Goal: Task Accomplishment & Management: Manage account settings

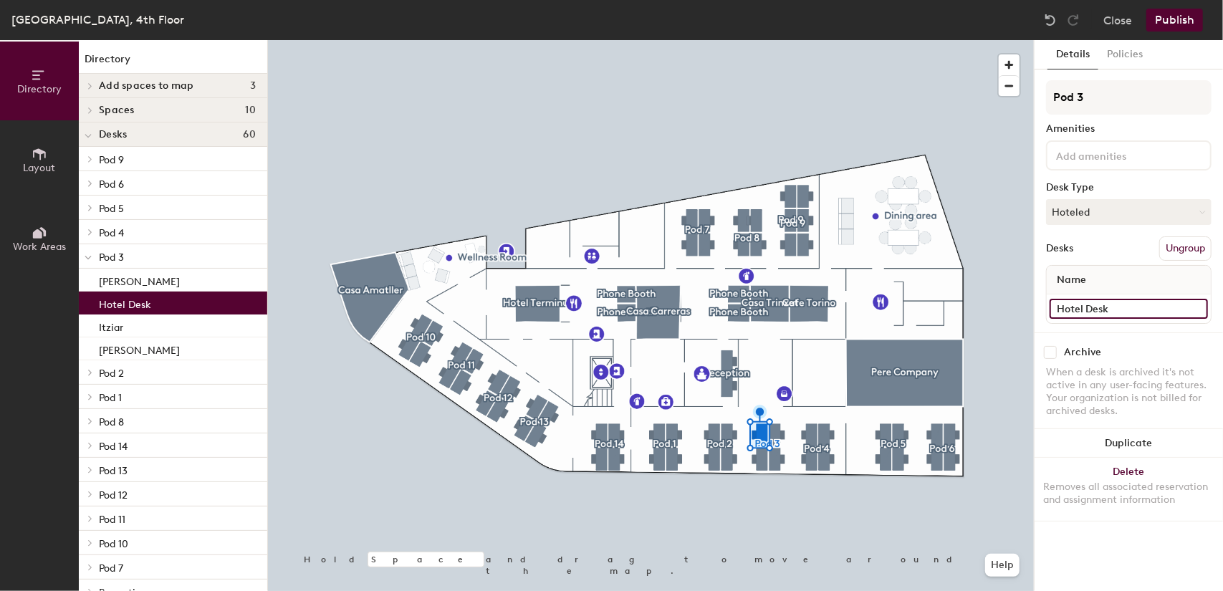
click at [1076, 309] on input "Hotel Desk" at bounding box center [1129, 309] width 158 height 20
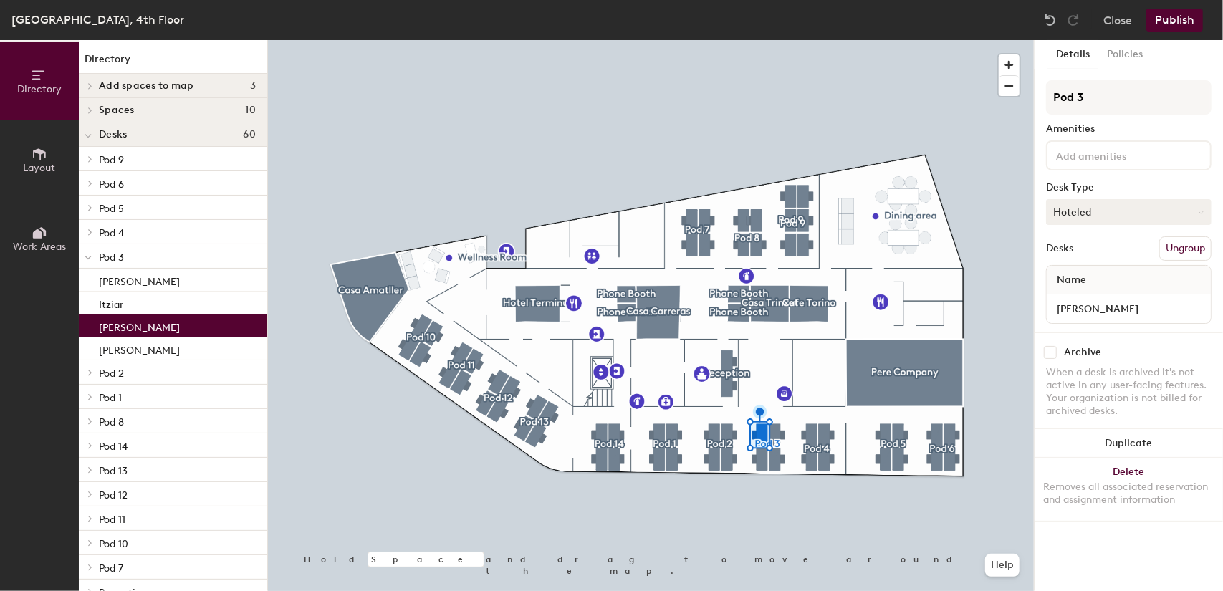
click at [1076, 222] on button "Hoteled" at bounding box center [1129, 212] width 166 height 26
click at [1066, 252] on div "Assigned" at bounding box center [1118, 256] width 143 height 21
click at [1172, 16] on button "Publish" at bounding box center [1175, 20] width 57 height 23
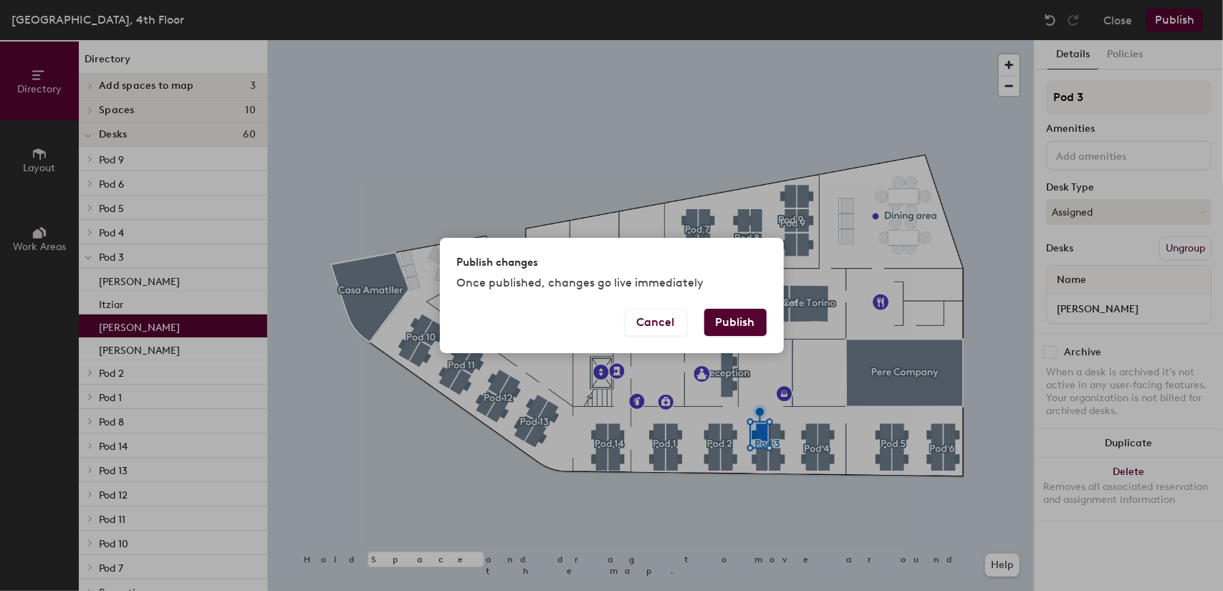
click at [1129, 300] on div "Publish changes Once published, changes go live immediately Cancel Publish" at bounding box center [611, 295] width 1223 height 591
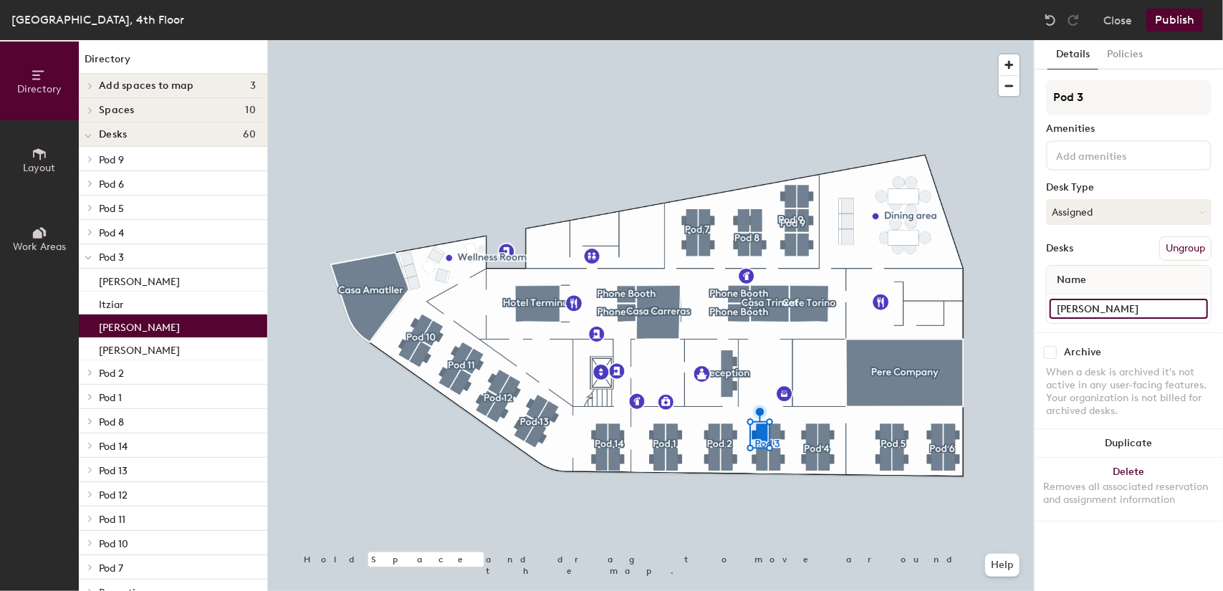
click at [1113, 311] on input "Paul D" at bounding box center [1129, 309] width 158 height 20
type input "[PERSON_NAME]"
click at [1163, 12] on button "Publish" at bounding box center [1175, 20] width 57 height 23
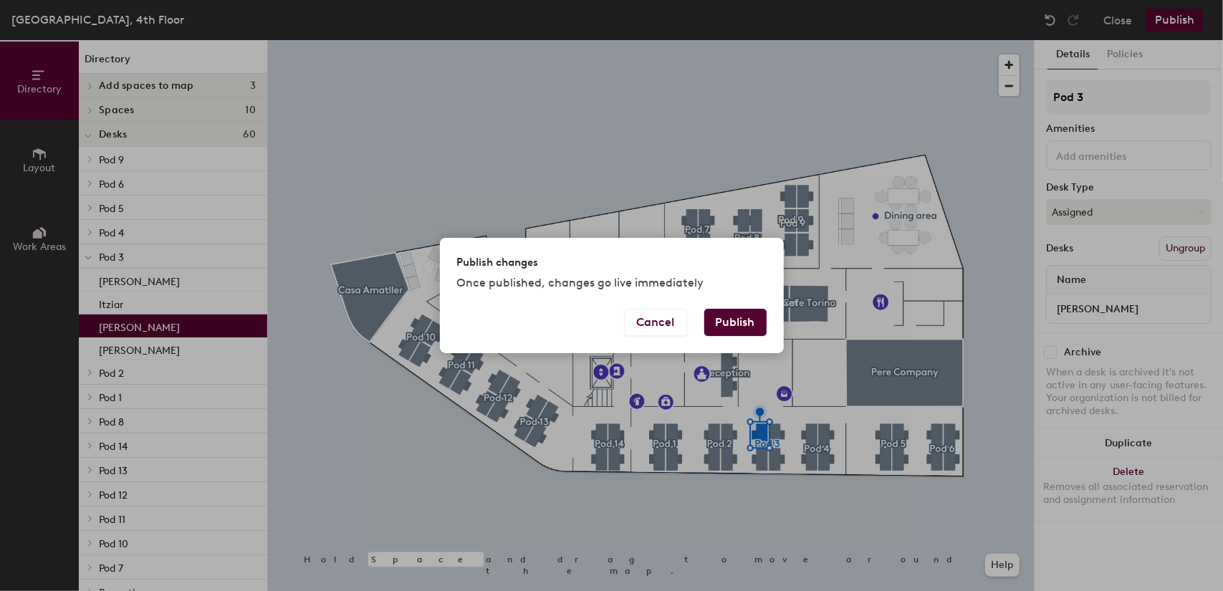
click at [791, 320] on div "Publish changes Once published, changes go live immediately Cancel Publish" at bounding box center [611, 295] width 1223 height 591
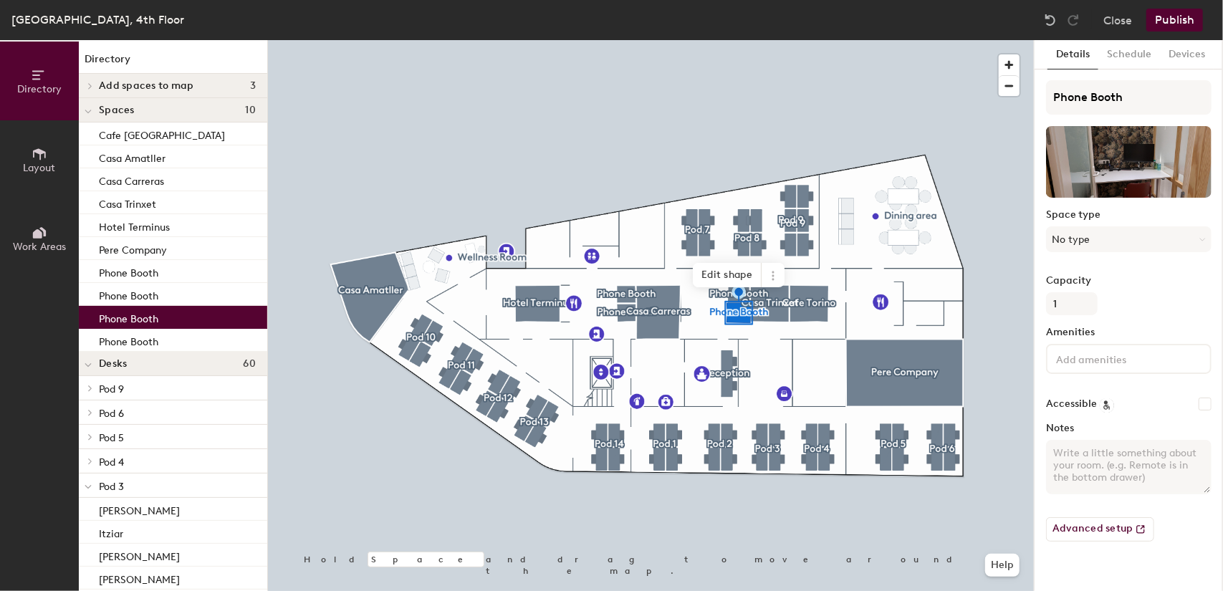
click at [1176, 15] on button "Publish" at bounding box center [1175, 20] width 57 height 23
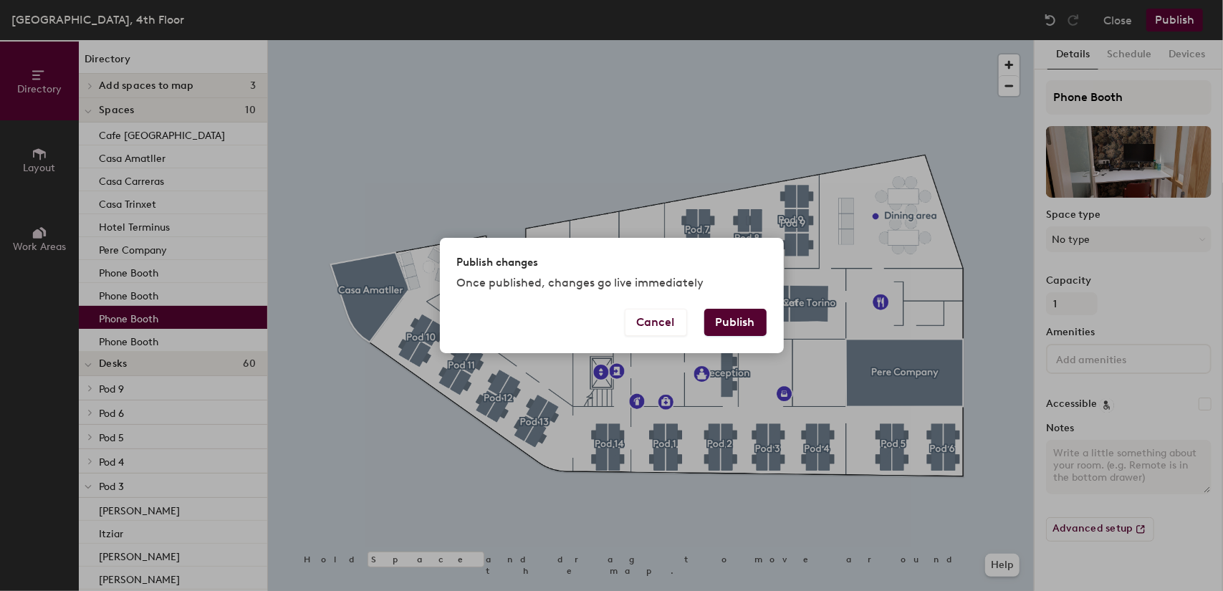
click at [742, 328] on button "Publish" at bounding box center [735, 322] width 62 height 27
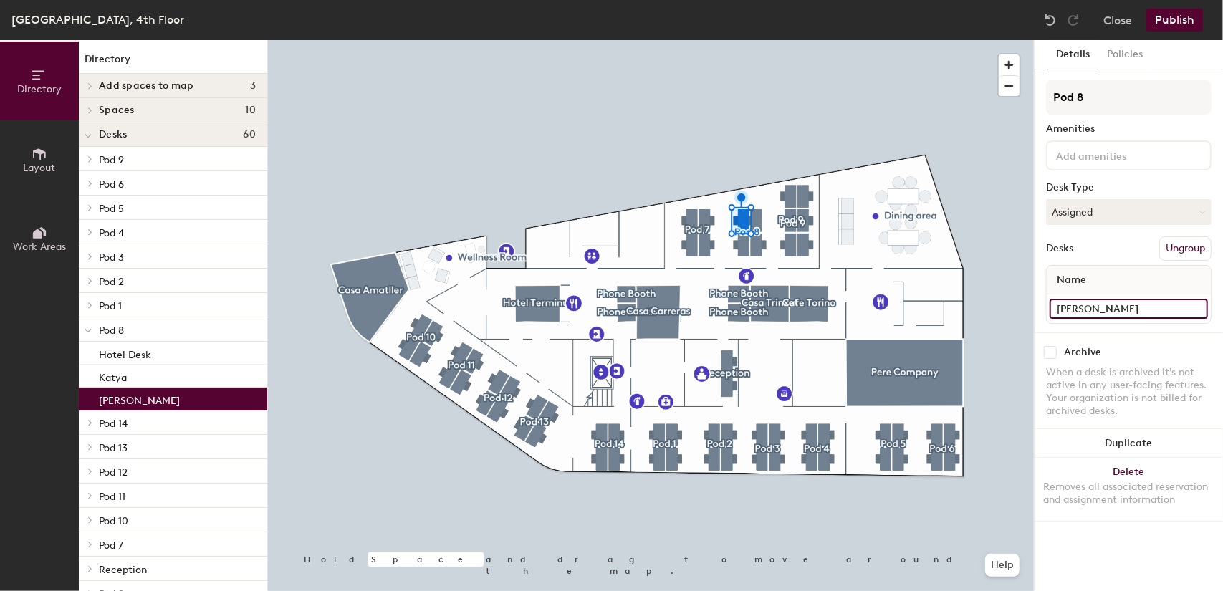
click at [1072, 303] on input "[PERSON_NAME]" at bounding box center [1129, 309] width 158 height 20
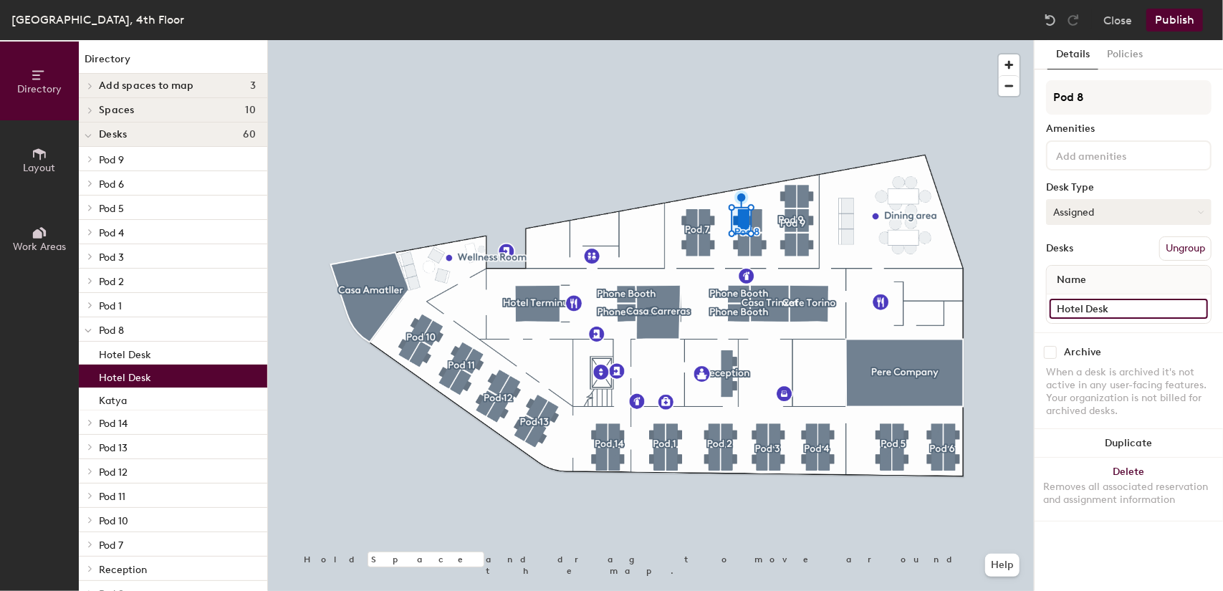
type input "Hotel Desk"
click at [1085, 219] on button "Assigned" at bounding box center [1129, 212] width 166 height 26
click at [1086, 302] on div "Hoteled" at bounding box center [1118, 299] width 143 height 21
click at [1179, 18] on button "Publish" at bounding box center [1175, 20] width 57 height 23
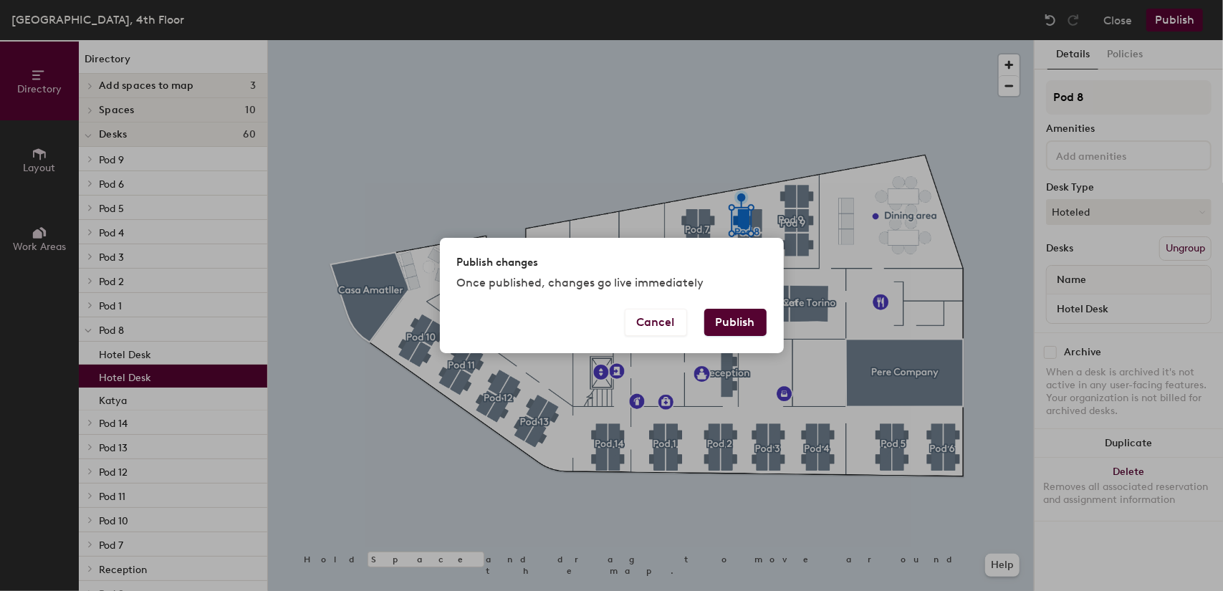
click at [747, 324] on button "Publish" at bounding box center [735, 322] width 62 height 27
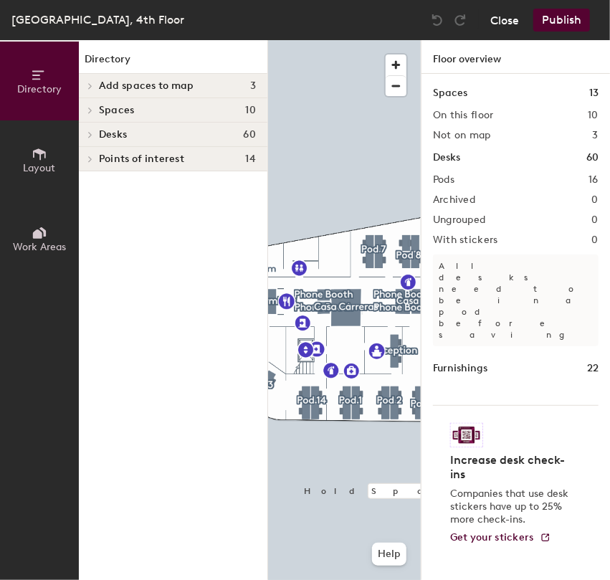
click at [507, 24] on button "Close" at bounding box center [504, 20] width 29 height 23
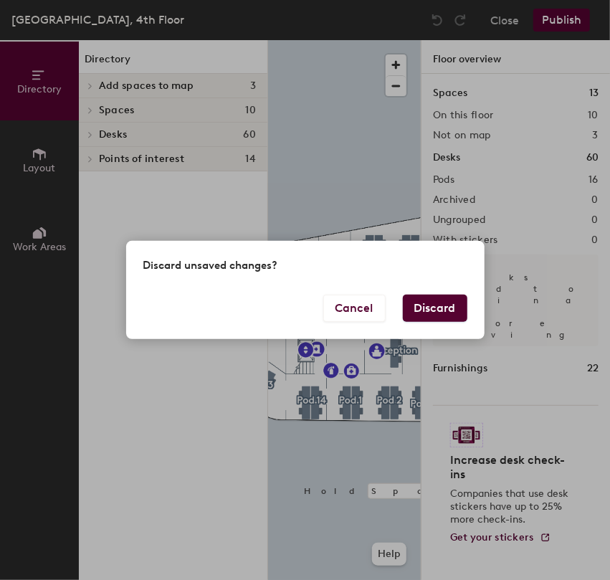
click at [418, 308] on button "Discard" at bounding box center [435, 308] width 64 height 27
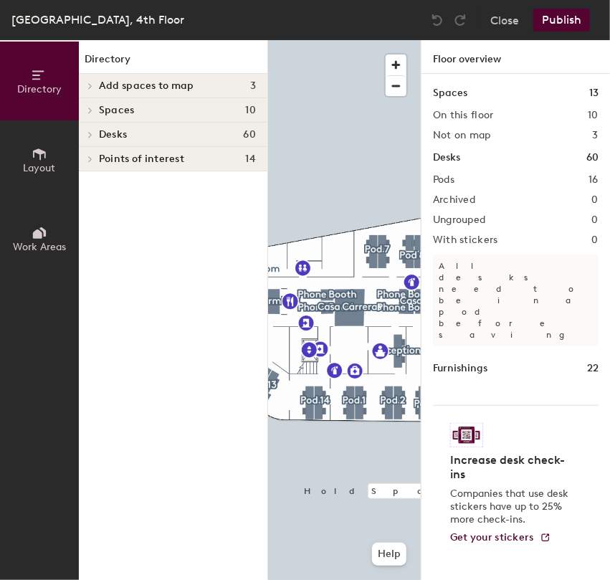
scroll to position [0, 56]
click at [439, 22] on img at bounding box center [437, 20] width 14 height 14
click at [513, 15] on button "Close" at bounding box center [504, 20] width 29 height 23
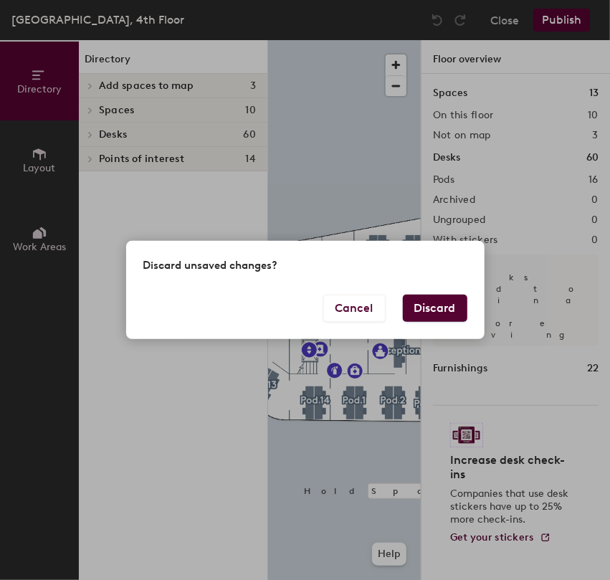
click at [415, 314] on button "Discard" at bounding box center [435, 308] width 64 height 27
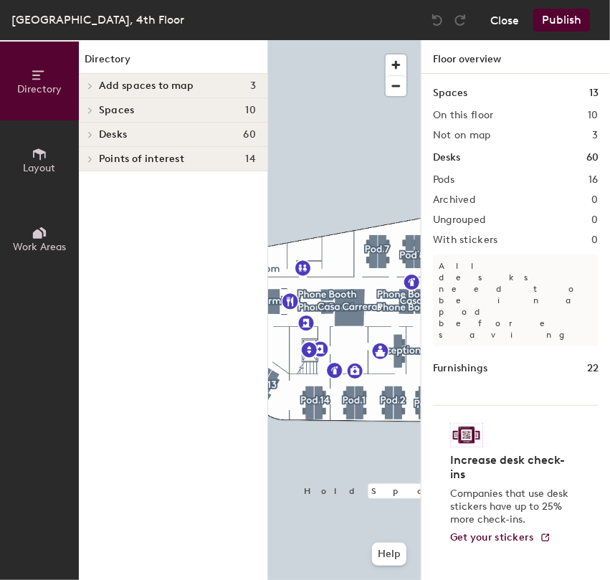
click at [499, 24] on button "Close" at bounding box center [504, 20] width 29 height 23
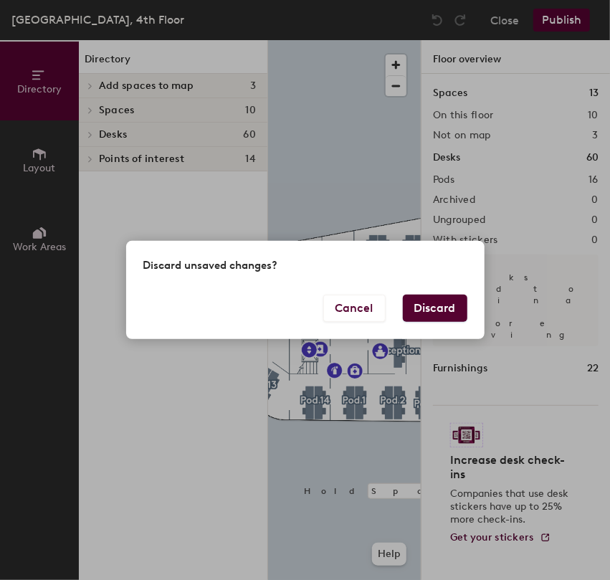
click at [420, 307] on button "Discard" at bounding box center [435, 308] width 64 height 27
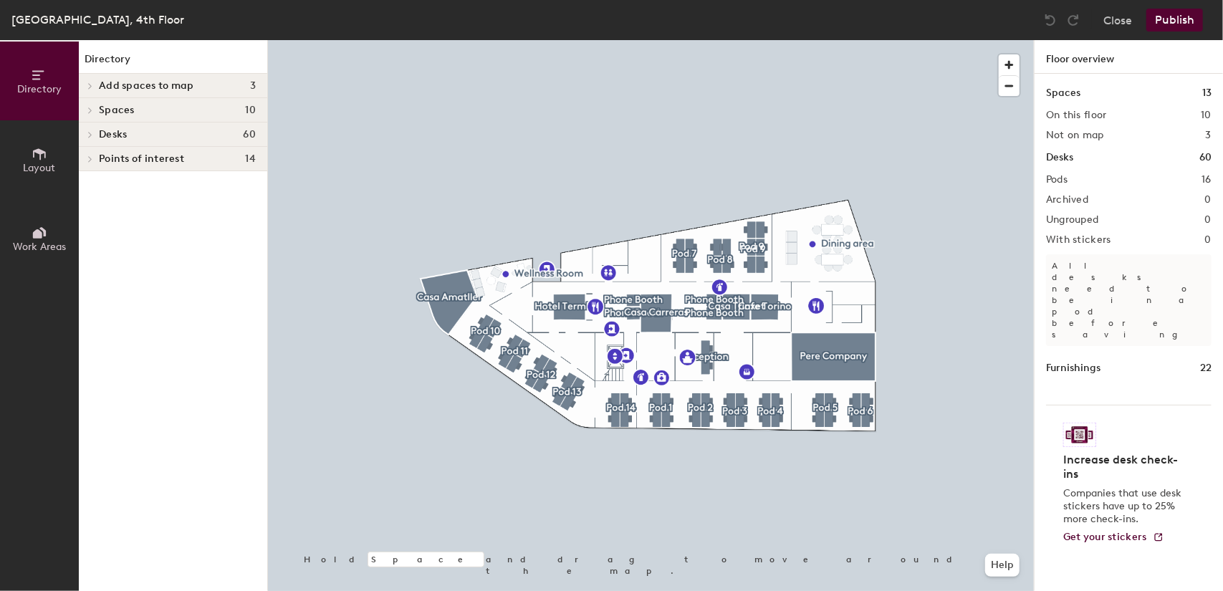
click at [485, 40] on div at bounding box center [651, 40] width 766 height 0
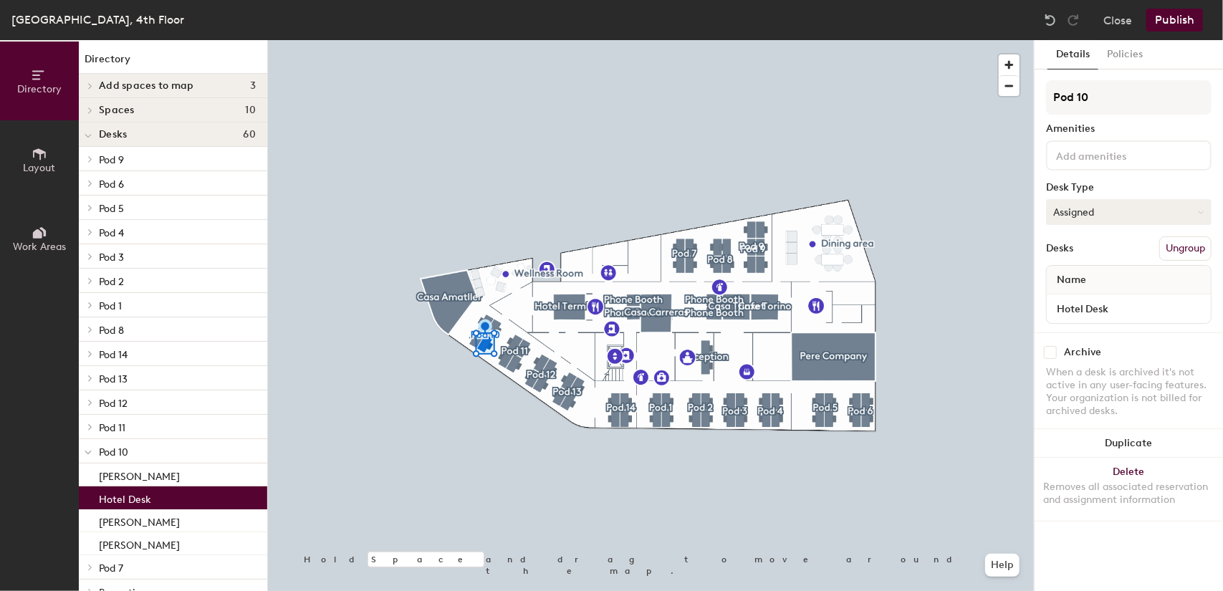
click at [609, 217] on button "Assigned" at bounding box center [1129, 212] width 166 height 26
click at [609, 300] on div "Hoteled" at bounding box center [1118, 299] width 143 height 21
click at [609, 16] on button "Publish" at bounding box center [1175, 20] width 57 height 23
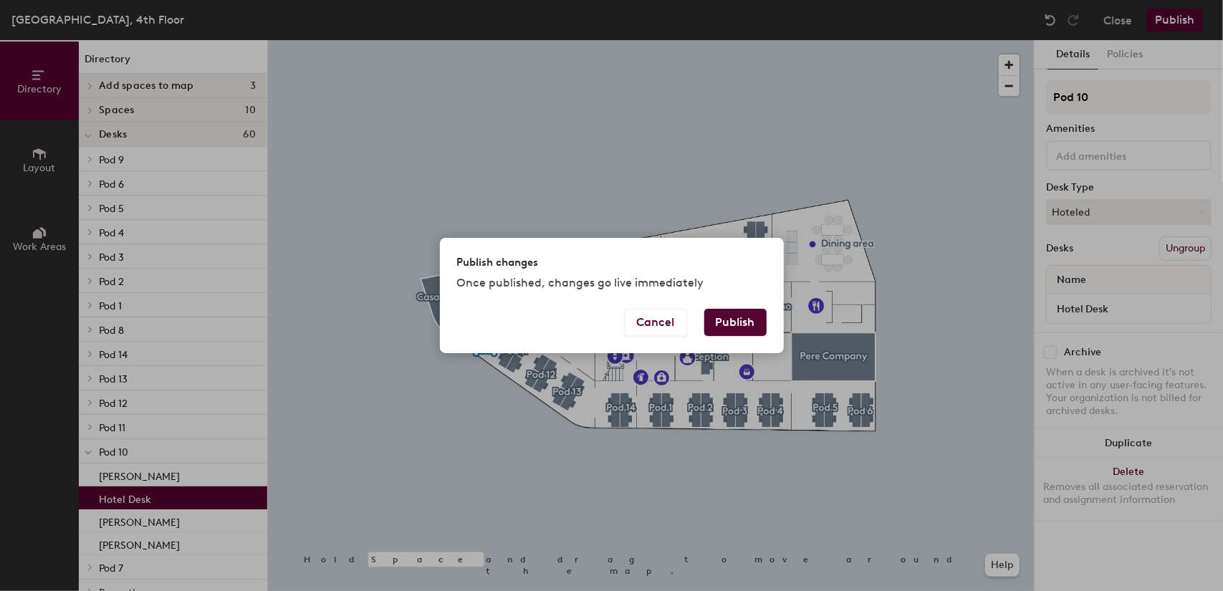
click at [609, 303] on div "Publish changes Once published, changes go live immediately" at bounding box center [612, 273] width 344 height 71
click at [609, 310] on button "Publish" at bounding box center [735, 322] width 62 height 27
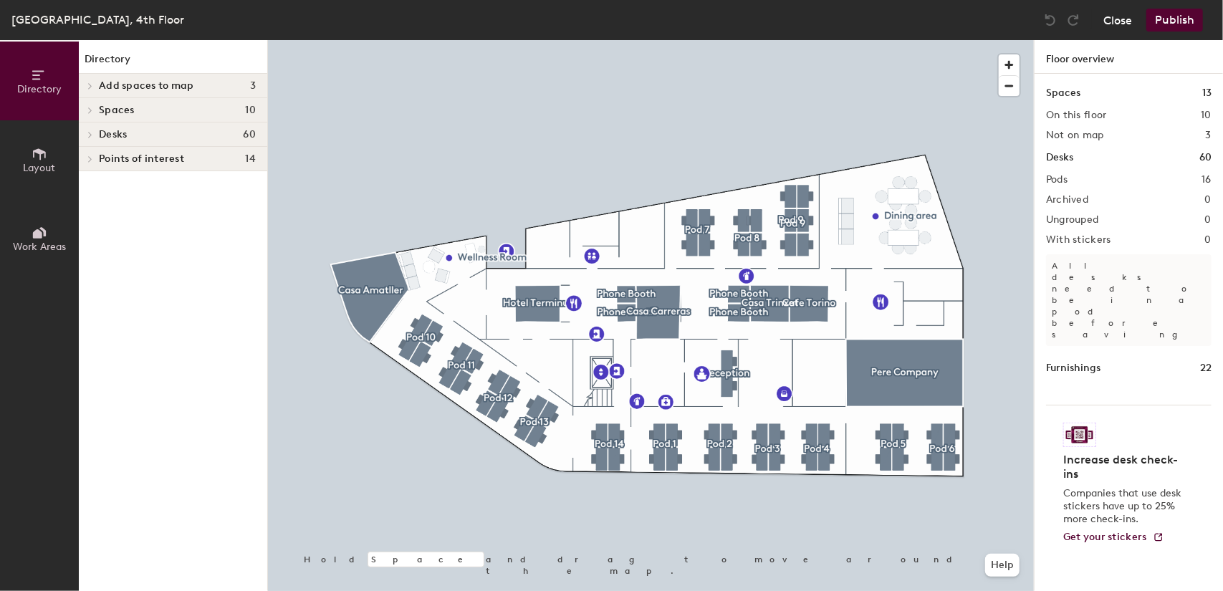
click at [1125, 17] on button "Close" at bounding box center [1118, 20] width 29 height 23
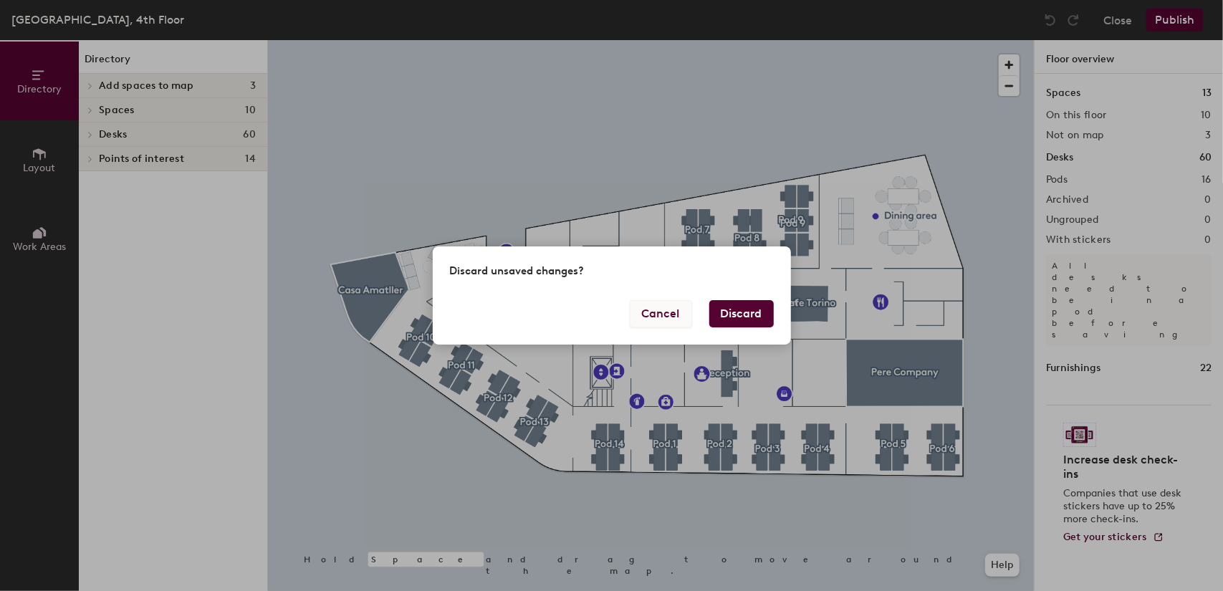
click at [678, 309] on button "Cancel" at bounding box center [661, 313] width 62 height 27
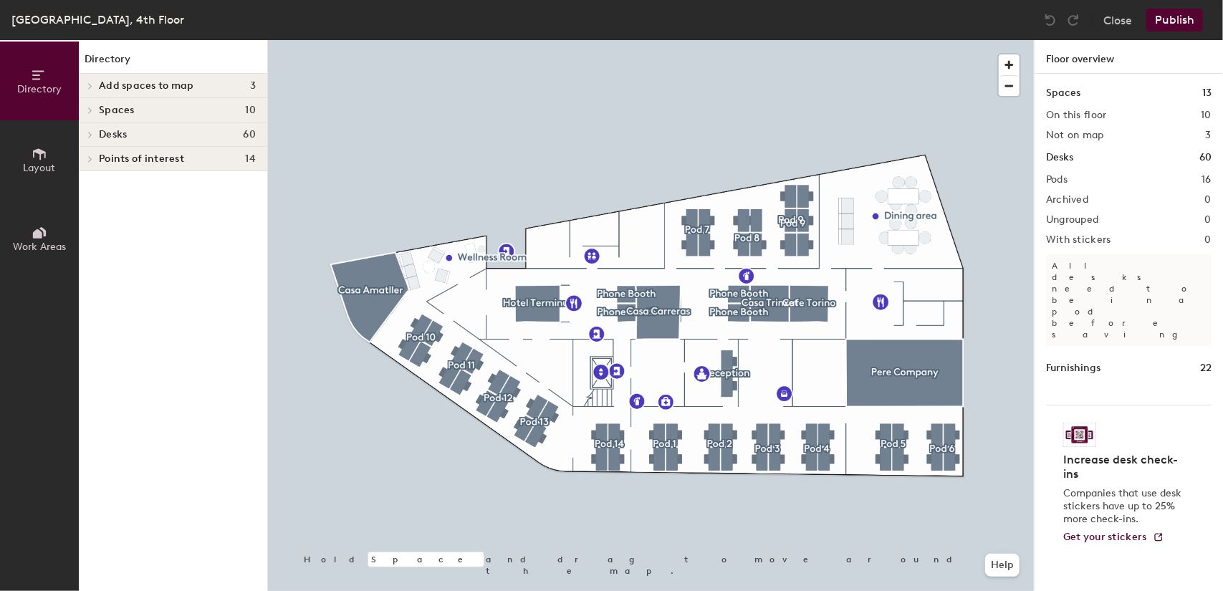
click at [1143, 24] on div "Close Publish" at bounding box center [1125, 20] width 173 height 23
click at [1121, 18] on button "Close" at bounding box center [1118, 20] width 29 height 23
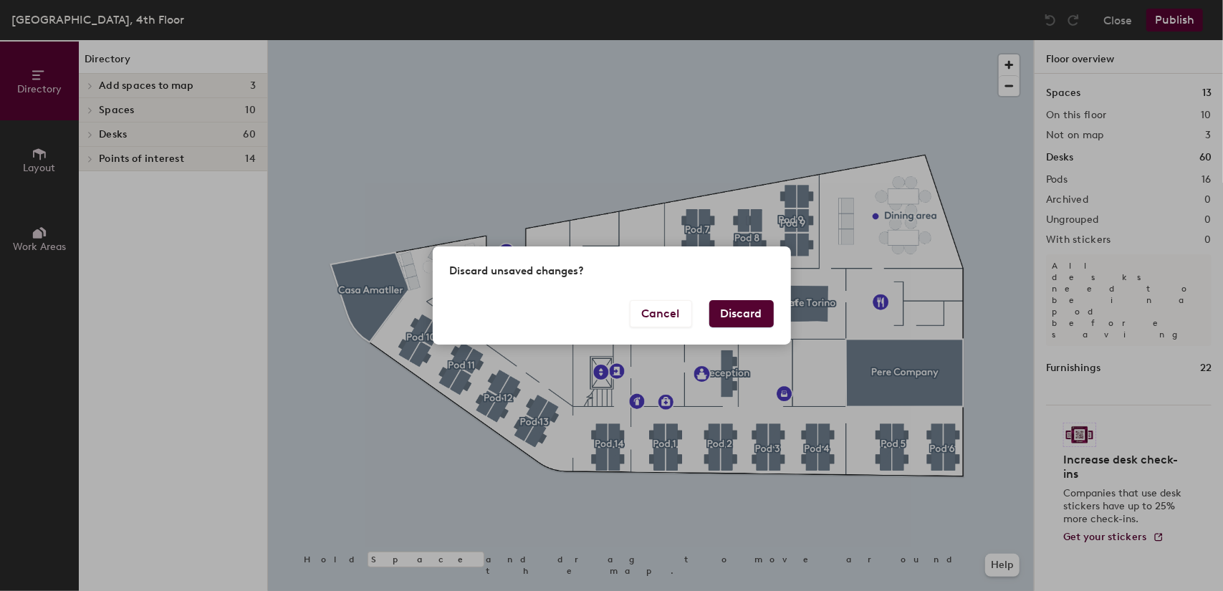
click at [735, 308] on button "Discard" at bounding box center [741, 313] width 64 height 27
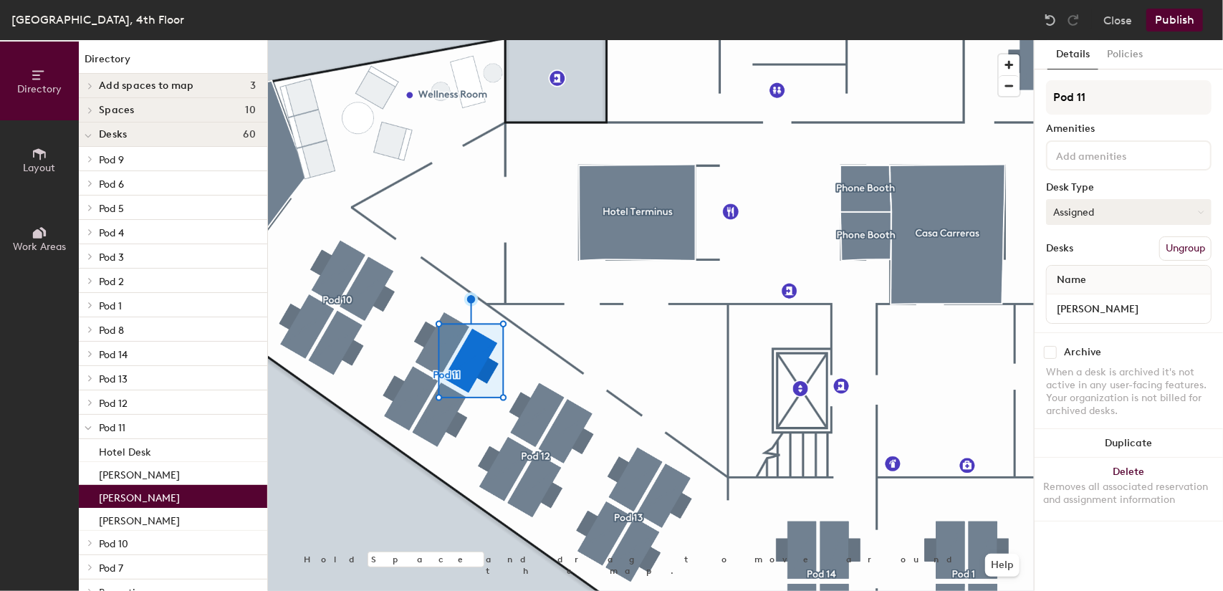
click at [1084, 213] on button "Assigned" at bounding box center [1129, 212] width 166 height 26
click at [1073, 296] on div "Hoteled" at bounding box center [1118, 299] width 143 height 21
click at [1115, 22] on button "Close" at bounding box center [1118, 20] width 29 height 23
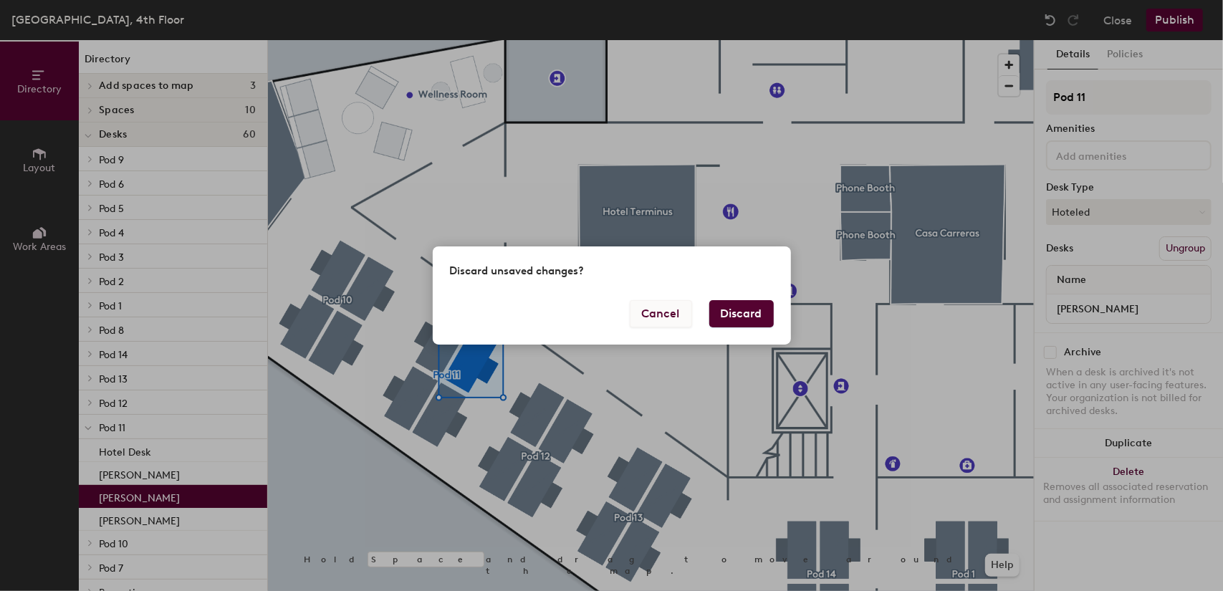
click at [660, 307] on button "Cancel" at bounding box center [661, 313] width 62 height 27
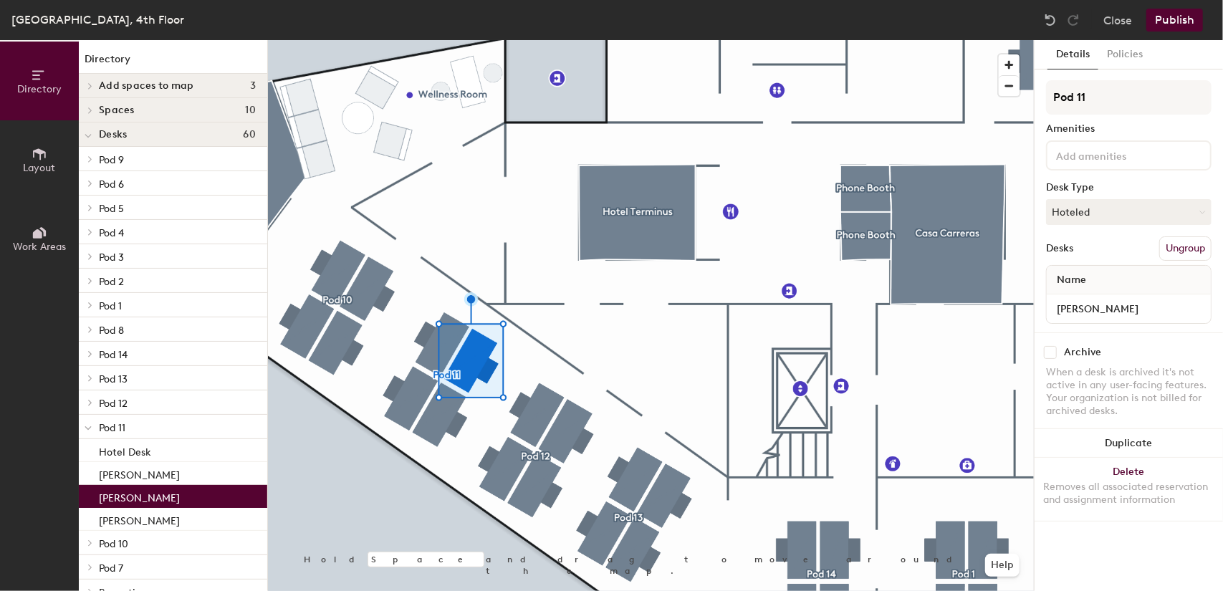
click at [361, 40] on div at bounding box center [651, 40] width 766 height 0
click at [1086, 310] on input "[PERSON_NAME]" at bounding box center [1129, 309] width 158 height 20
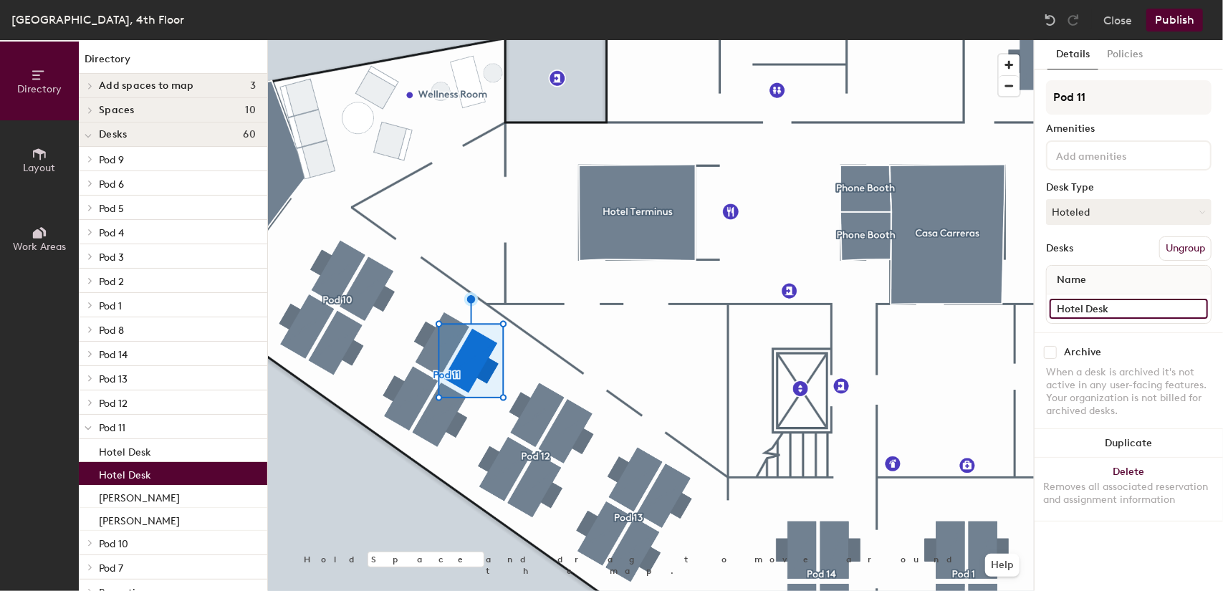
type input "Hotel Desk"
click at [1177, 19] on button "Publish" at bounding box center [1175, 20] width 57 height 23
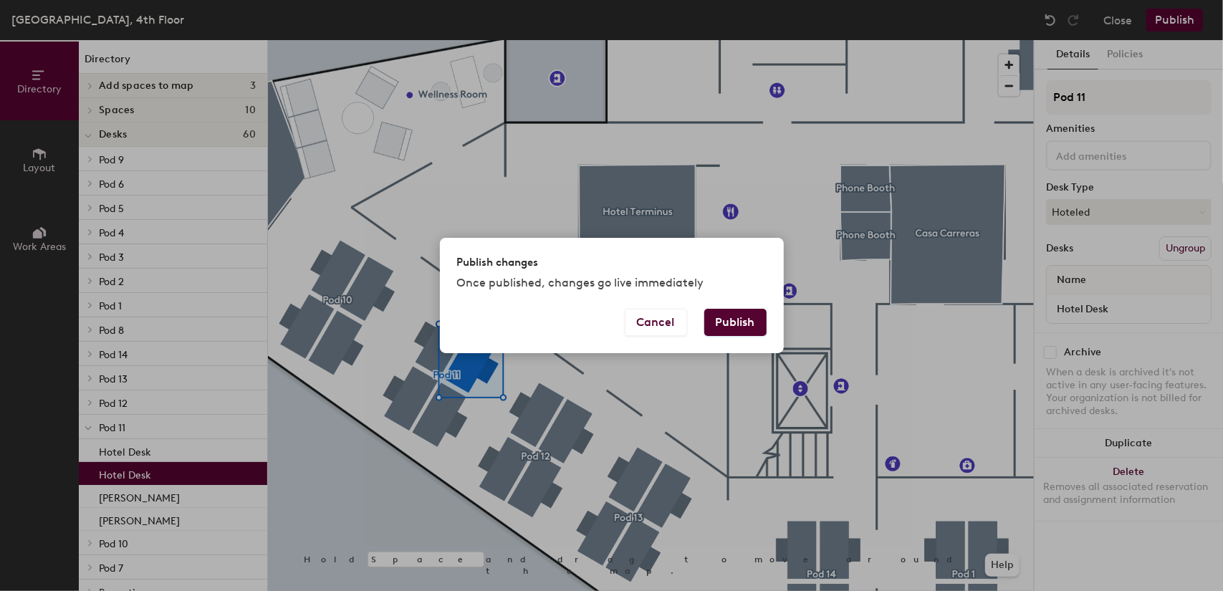
click at [748, 311] on button "Publish" at bounding box center [735, 322] width 62 height 27
